Goal: Information Seeking & Learning: Learn about a topic

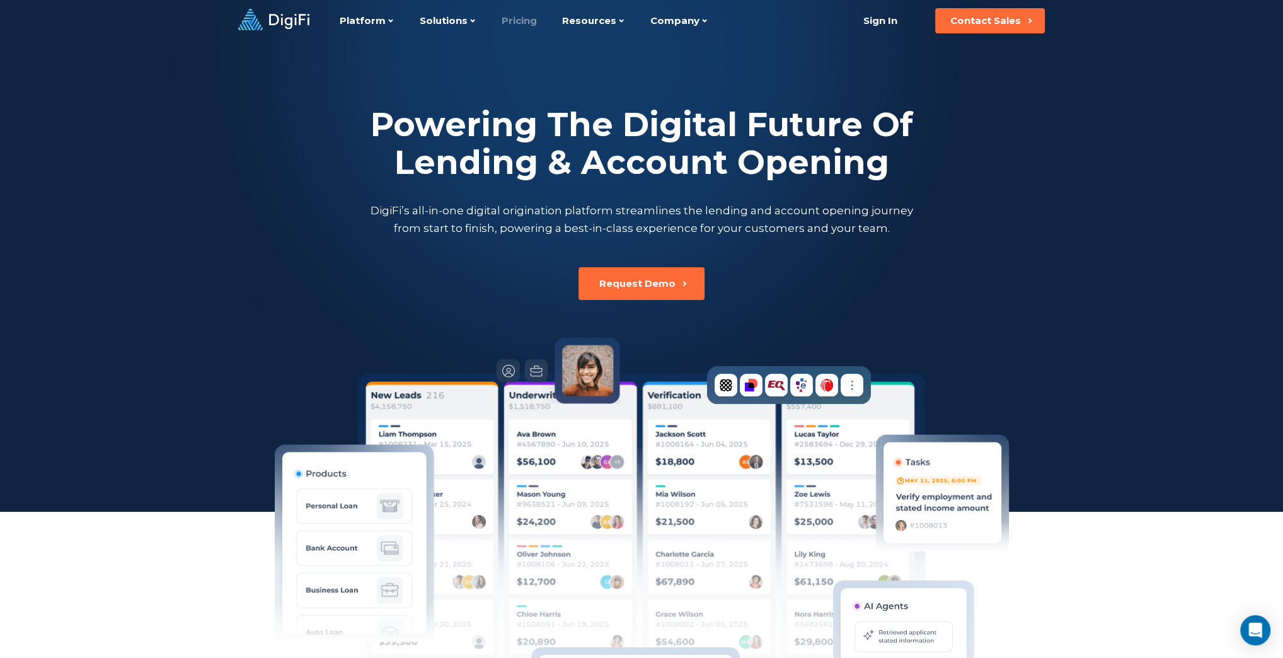
click at [514, 18] on link "Pricing" at bounding box center [519, 21] width 35 height 42
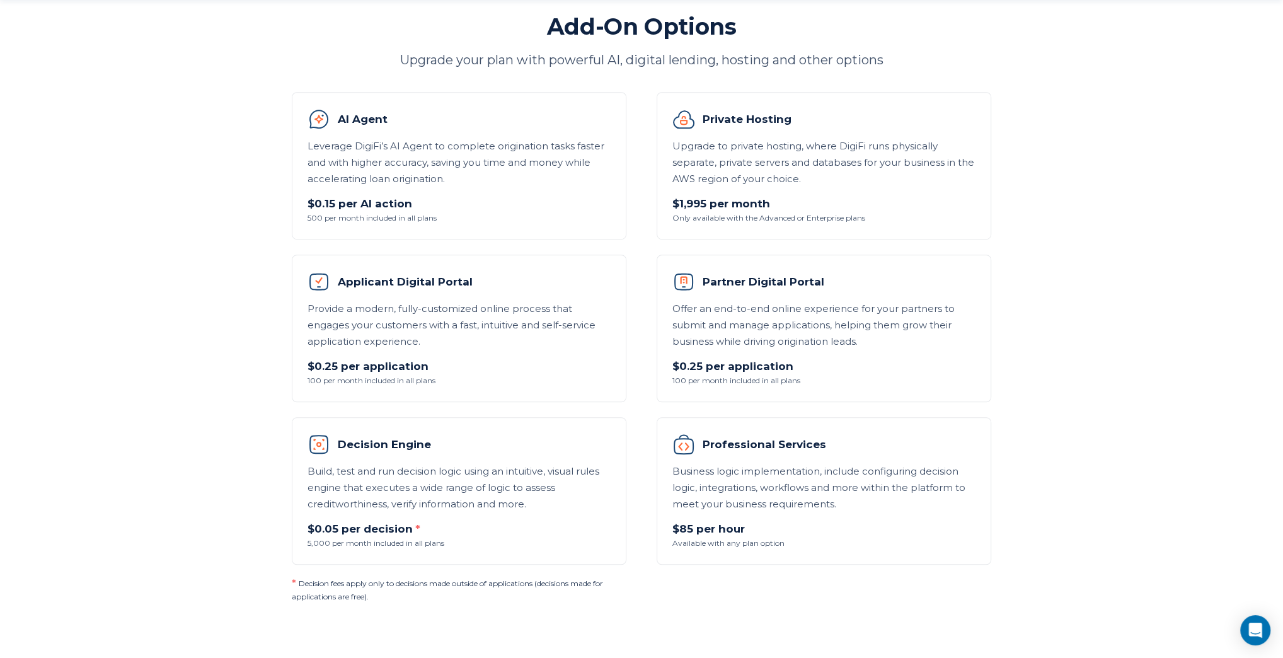
scroll to position [756, 0]
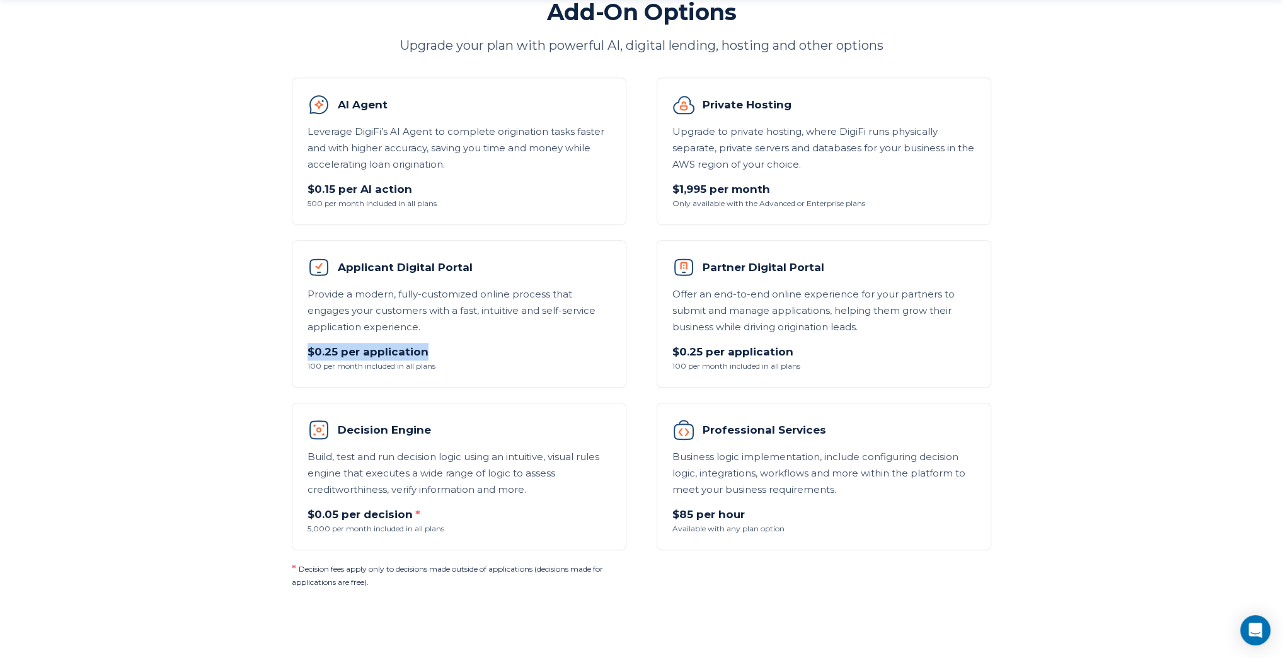
drag, startPoint x: 439, startPoint y: 354, endPoint x: 303, endPoint y: 352, distance: 135.5
click at [303, 352] on li "Applicant Digital Portal Provide a modern, fully-customized online process that…" at bounding box center [459, 314] width 335 height 148
click at [374, 292] on p "Provide a modern, fully-customized online process that engages your customers w…" at bounding box center [459, 310] width 303 height 49
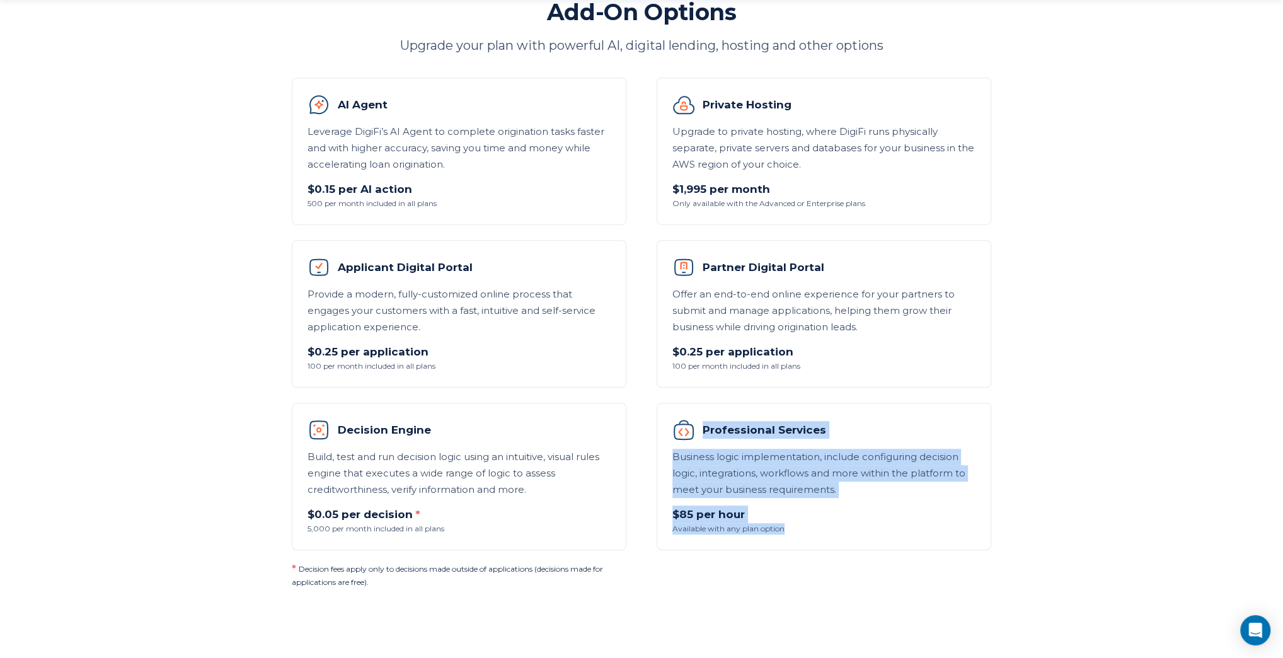
drag, startPoint x: 787, startPoint y: 530, endPoint x: 692, endPoint y: 425, distance: 141.9
click at [692, 425] on li "Professional Services Business logic implementation, include configuring decisi…" at bounding box center [824, 477] width 335 height 148
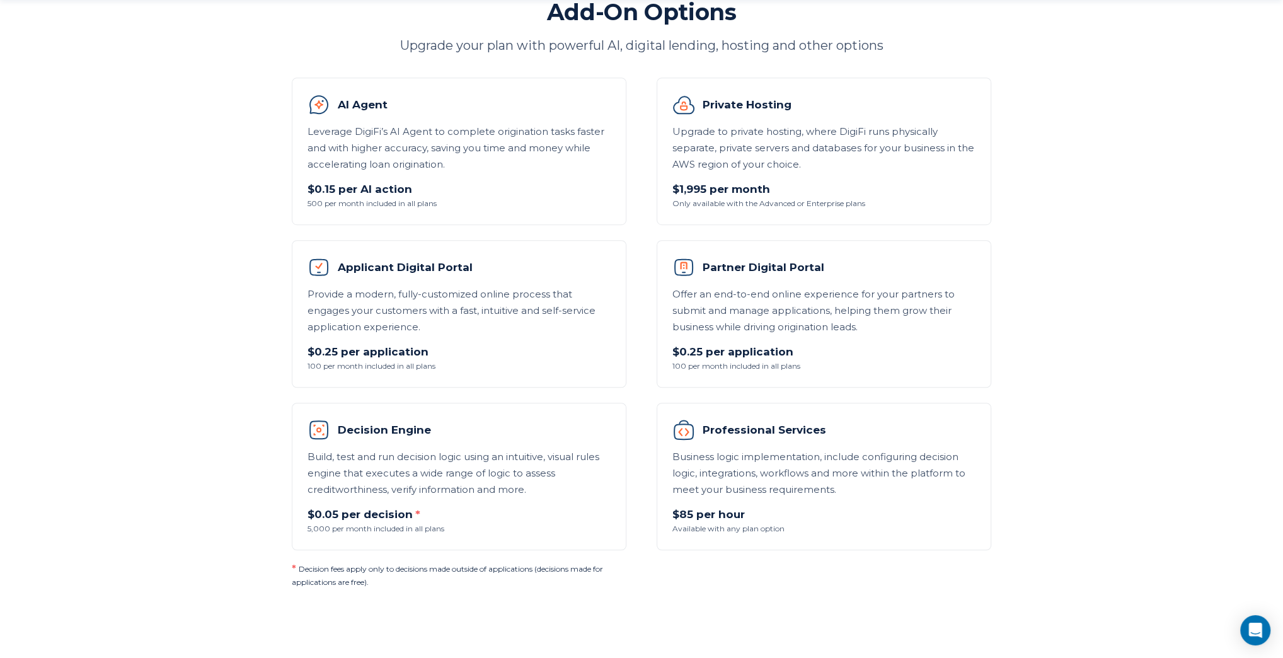
click at [722, 439] on h3 "Professional Services" at bounding box center [824, 430] width 303 height 23
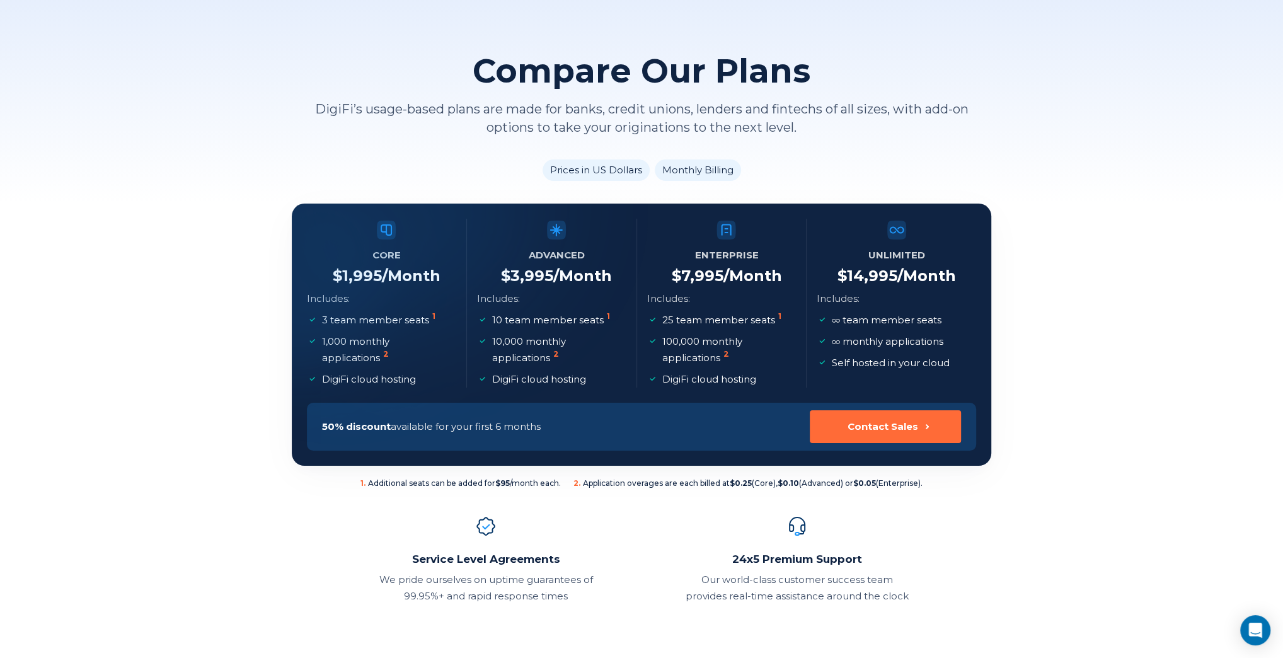
scroll to position [0, 0]
